Goal: Task Accomplishment & Management: Manage account settings

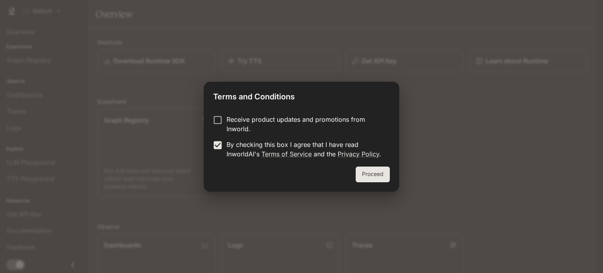
click at [373, 178] on button "Proceed" at bounding box center [373, 175] width 34 height 16
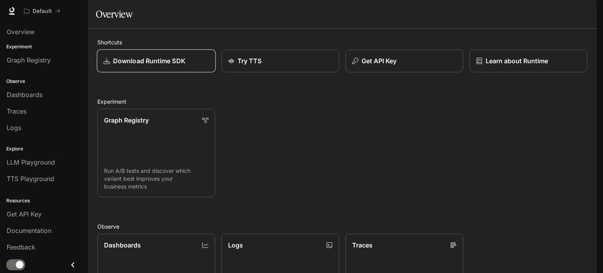
click at [148, 66] on p "Download Runtime SDK" at bounding box center [149, 60] width 72 height 9
click at [78, 266] on icon "Close drawer" at bounding box center [73, 265] width 11 height 11
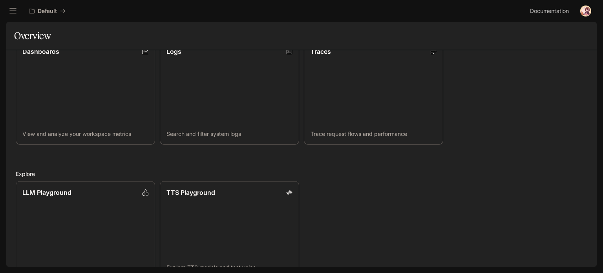
scroll to position [0, 0]
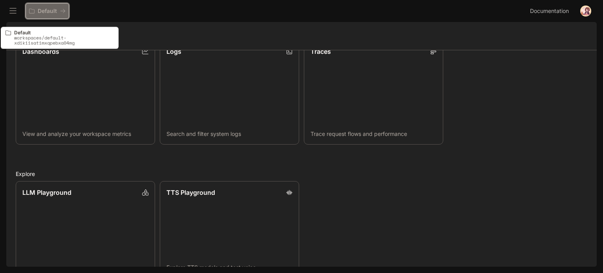
click at [60, 9] on div "Default" at bounding box center [44, 11] width 31 height 7
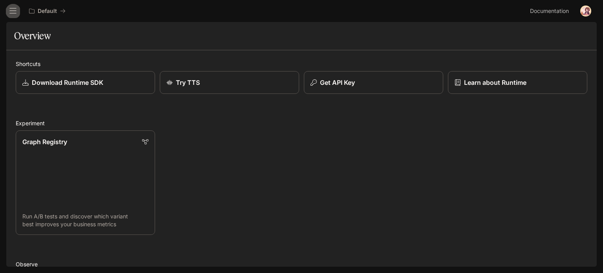
click at [16, 14] on icon "open drawer" at bounding box center [12, 10] width 7 height 5
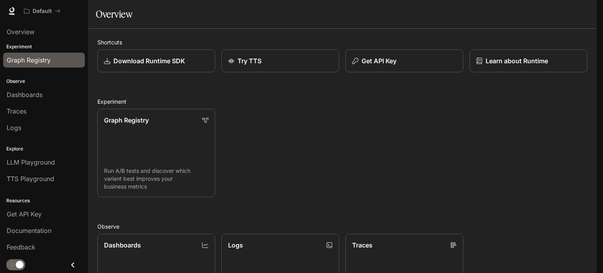
scroll to position [20, 0]
click at [27, 70] on div "Observe Dashboards Traces Logs" at bounding box center [44, 104] width 88 height 68
drag, startPoint x: 27, startPoint y: 68, endPoint x: 198, endPoint y: 39, distance: 172.5
click at [198, 22] on div "Overview" at bounding box center [342, 14] width 493 height 16
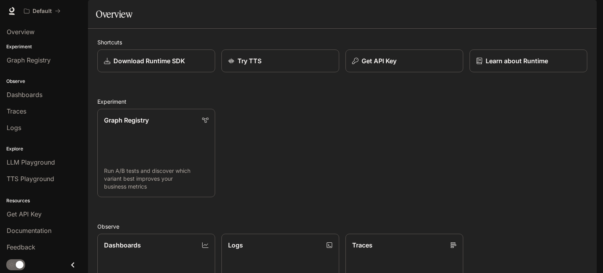
click at [555, 9] on span "Documentation" at bounding box center [549, 11] width 39 height 10
click at [585, 6] on img "button" at bounding box center [586, 10] width 11 height 11
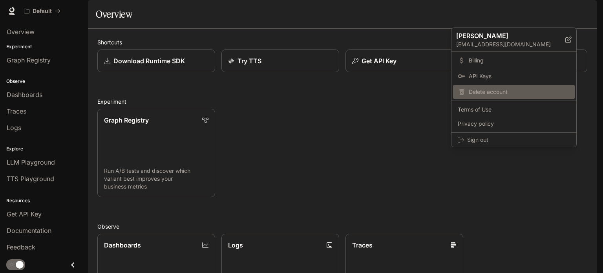
click at [482, 96] on span "Delete account" at bounding box center [519, 92] width 101 height 8
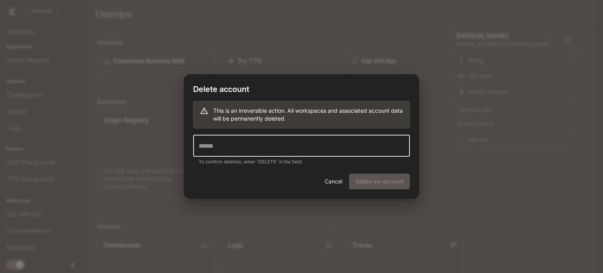
click at [345, 147] on input "text" at bounding box center [301, 146] width 217 height 22
type input "******"
click at [388, 180] on button "Delete my account" at bounding box center [379, 182] width 61 height 16
